Goal: Transaction & Acquisition: Download file/media

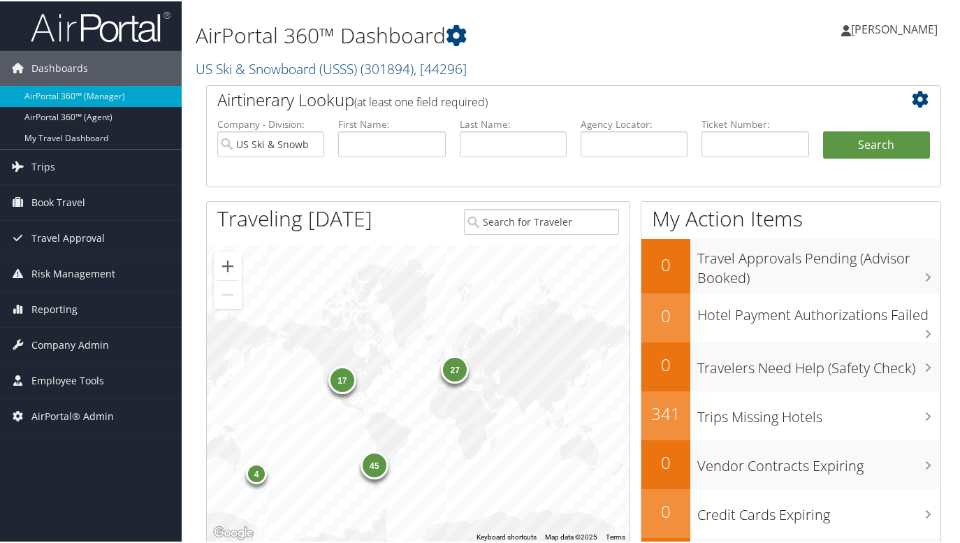
click at [869, 64] on div "AirPortal 360™ Dashboard US Ski & Snowboard (USSS) ( 301894 ) , [ 44296 ] US Sk…" at bounding box center [574, 42] width 784 height 84
click at [62, 411] on span "AirPortal® Admin" at bounding box center [72, 414] width 82 height 35
click at [63, 409] on span "AirPortal® Admin" at bounding box center [72, 414] width 82 height 35
click at [73, 382] on span "Employee Tools" at bounding box center [67, 379] width 73 height 35
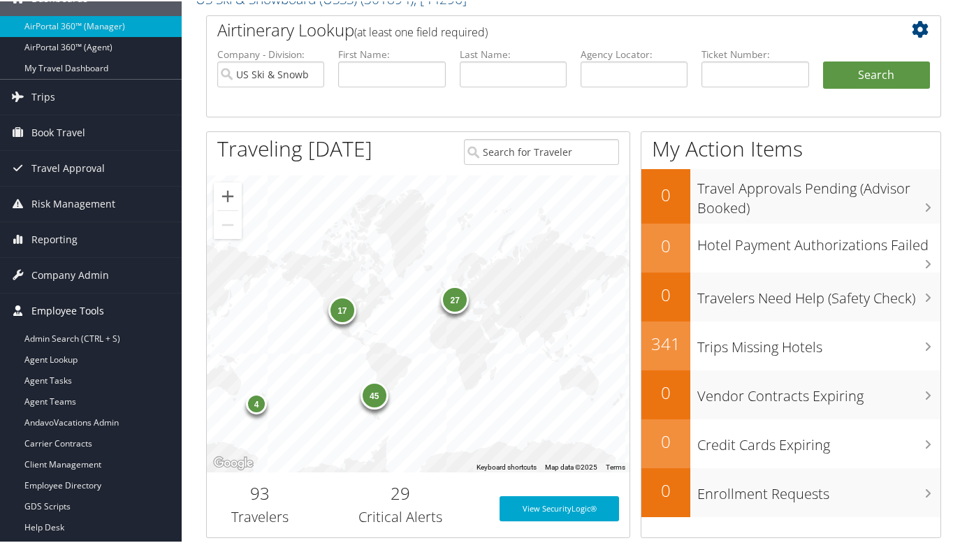
scroll to position [210, 0]
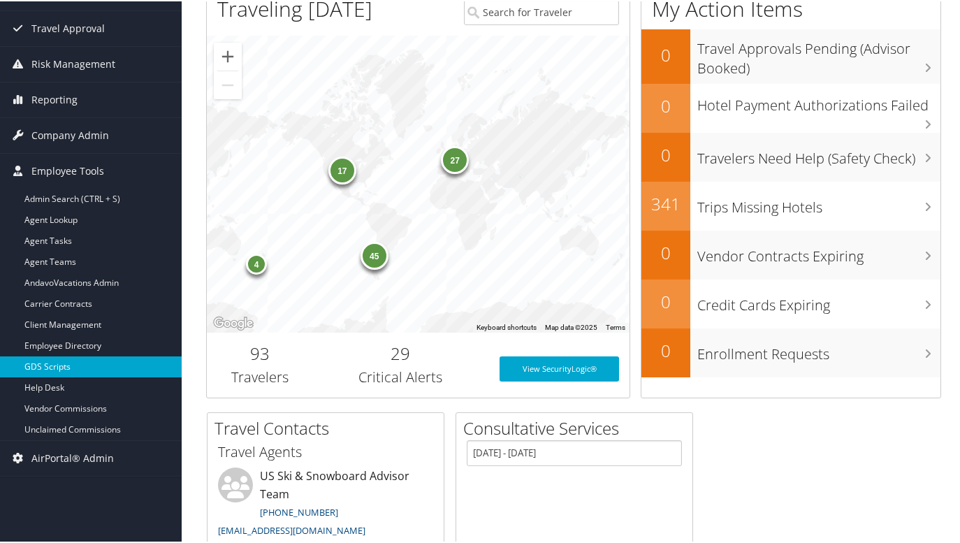
click at [48, 364] on link "GDS Scripts" at bounding box center [91, 365] width 182 height 21
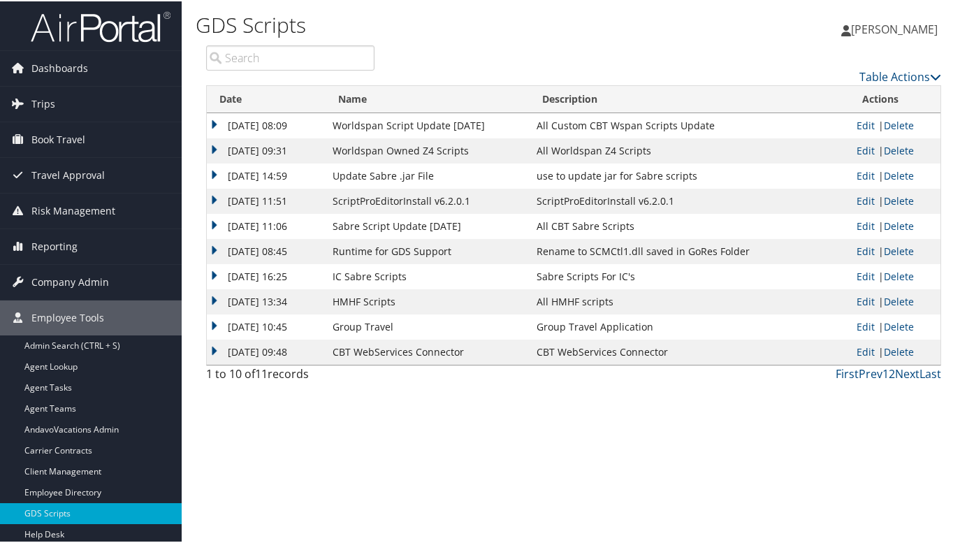
click at [211, 222] on td "[DATE] 11:06" at bounding box center [266, 224] width 119 height 25
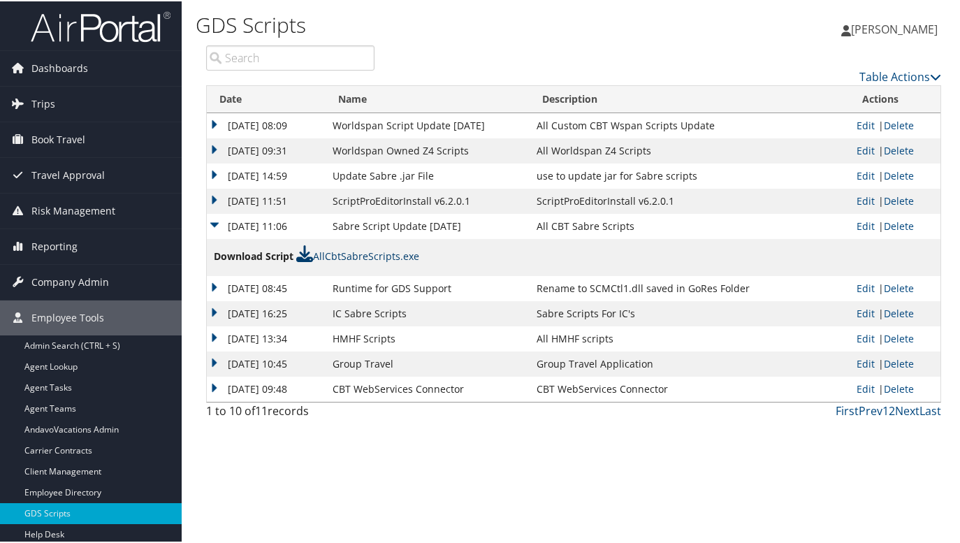
click at [407, 254] on link "AllCbtSabreScripts.exe" at bounding box center [357, 254] width 123 height 13
